Goal: Find specific page/section: Find specific page/section

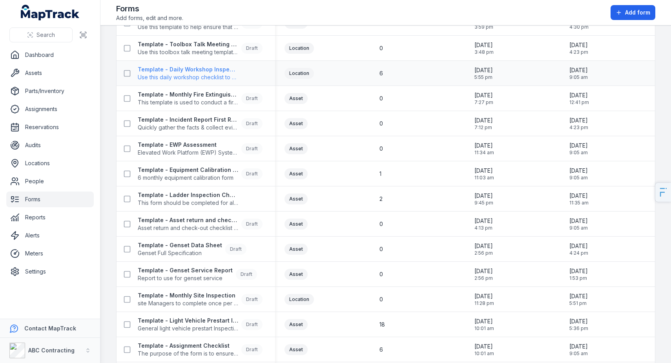
scroll to position [949, 0]
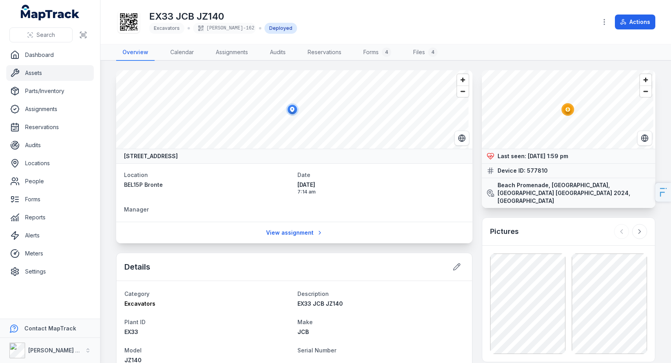
click at [60, 68] on link "Assets" at bounding box center [50, 73] width 88 height 16
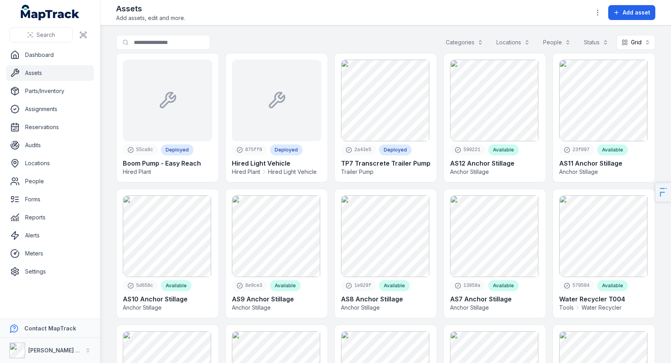
click at [23, 73] on link "Assets" at bounding box center [50, 73] width 88 height 16
click at [55, 254] on link "Meters" at bounding box center [50, 254] width 88 height 16
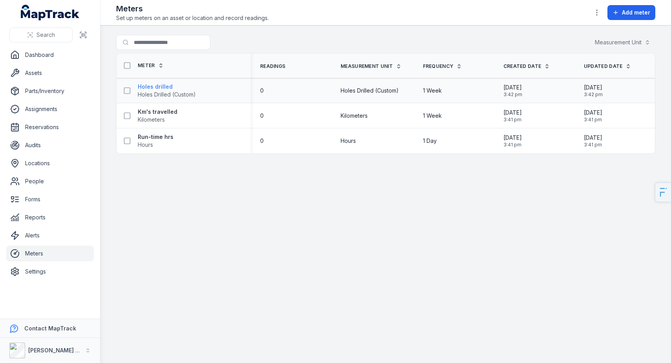
click at [164, 88] on strong "Holes drilled" at bounding box center [167, 87] width 58 height 8
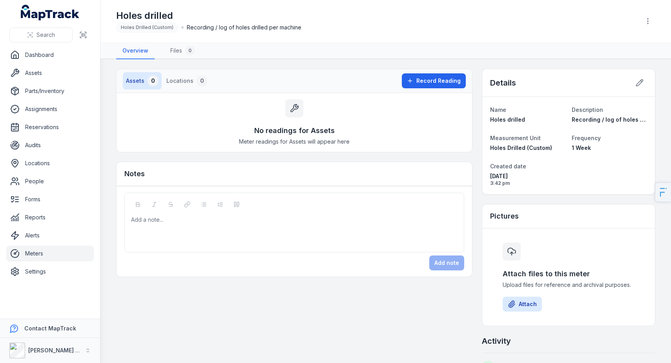
click at [351, 44] on nav "Overview Files 0" at bounding box center [385, 51] width 539 height 16
click at [454, 23] on div "Holes drilled Holes Drilled (Custom) Recording / log of holes drilled per machi…" at bounding box center [375, 21] width 518 height 24
click at [61, 58] on link "Dashboard" at bounding box center [50, 55] width 88 height 16
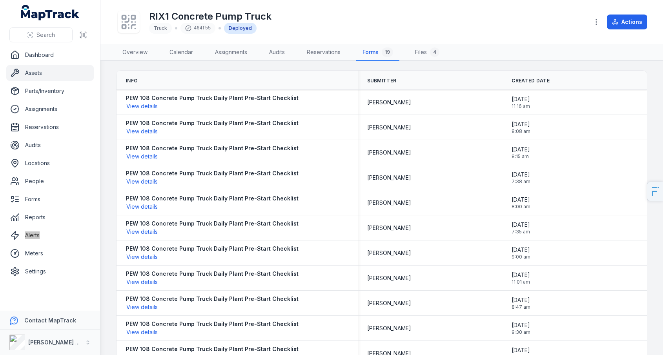
scroll to position [2, 0]
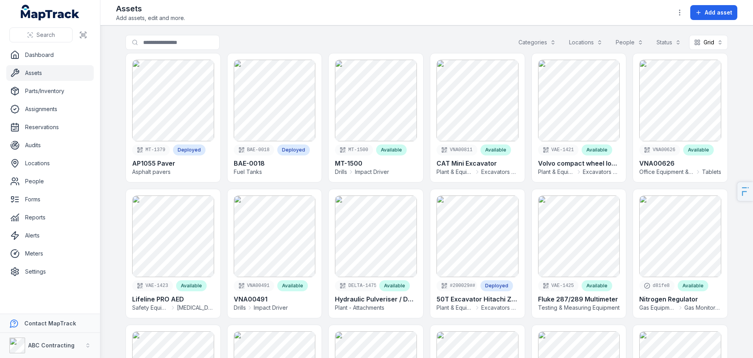
click at [378, 40] on div "Search for assets Categories Locations People Status Grid ****" at bounding box center [427, 44] width 603 height 18
